Goal: Register for event/course

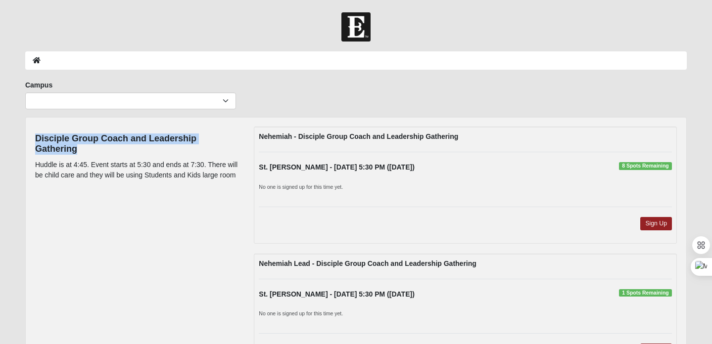
drag, startPoint x: 36, startPoint y: 138, endPoint x: 80, endPoint y: 151, distance: 46.0
click at [80, 151] on h4 "Disciple Group Coach and Leadership Gathering" at bounding box center [137, 144] width 204 height 21
copy h4 "Disciple Group Coach and Leadership Gathering"
